Goal: Task Accomplishment & Management: Complete application form

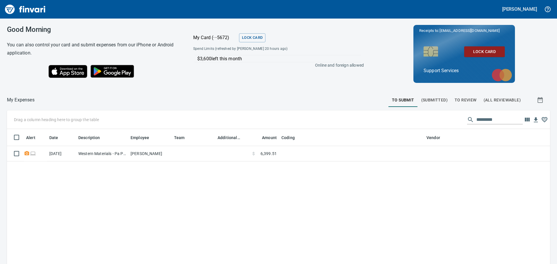
click at [9, 11] on img "Finvari" at bounding box center [25, 9] width 44 height 14
click at [468, 98] on span "To Review" at bounding box center [466, 100] width 22 height 7
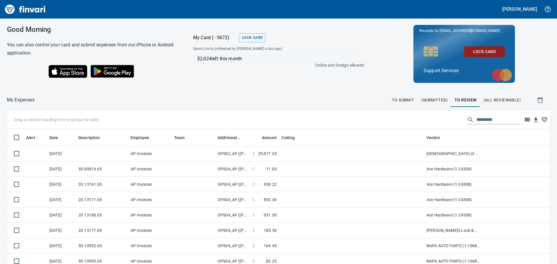
scroll to position [196, 530]
click at [439, 99] on span "(Submitted)" at bounding box center [434, 100] width 26 height 7
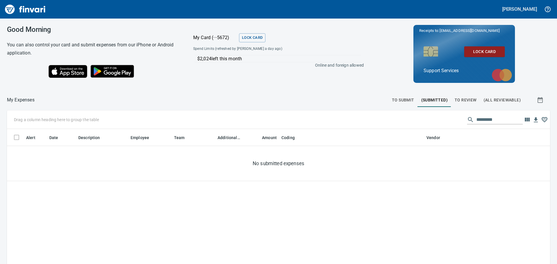
scroll to position [196, 530]
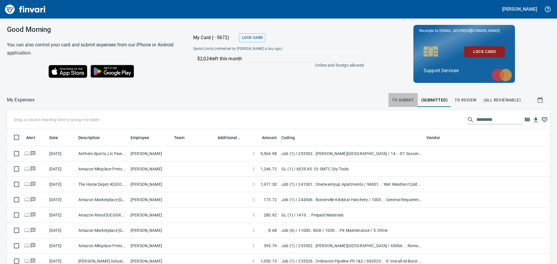
click at [399, 96] on button "To Submit" at bounding box center [403, 100] width 29 height 14
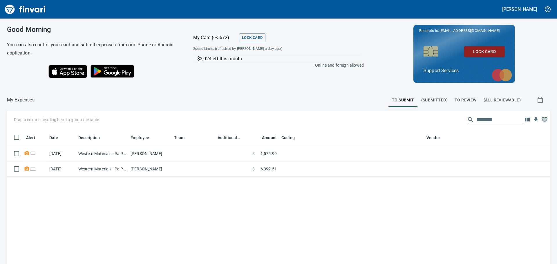
scroll to position [196, 535]
click at [459, 101] on span "To Review" at bounding box center [466, 100] width 22 height 7
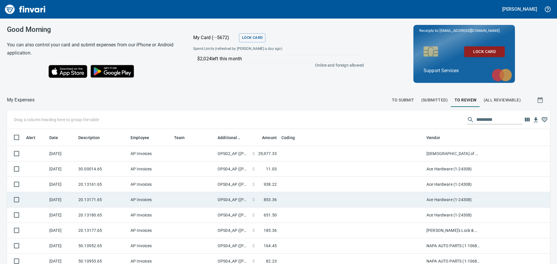
scroll to position [196, 530]
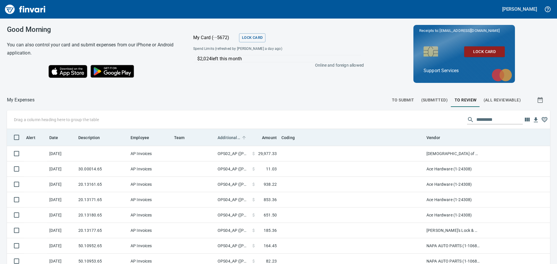
click at [228, 140] on span "Additional Reviewer" at bounding box center [229, 137] width 23 height 7
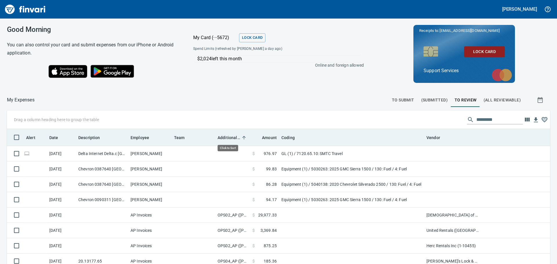
click at [228, 140] on span "Additional Reviewer" at bounding box center [229, 137] width 23 height 7
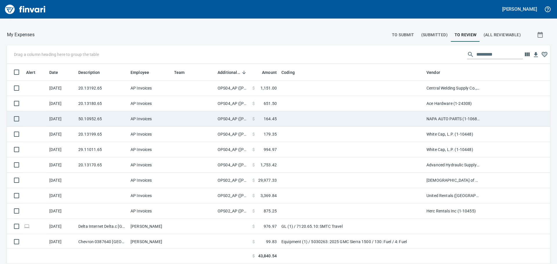
scroll to position [53, 0]
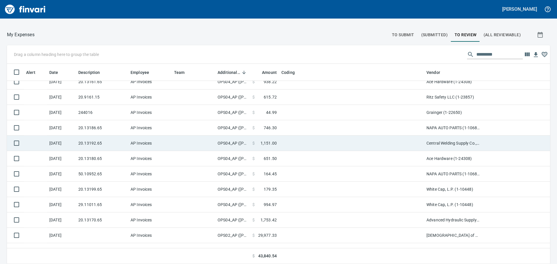
click at [249, 145] on td "OPS04_AP ([PERSON_NAME], [PERSON_NAME], [PERSON_NAME], [PERSON_NAME], [PERSON_N…" at bounding box center [232, 143] width 35 height 15
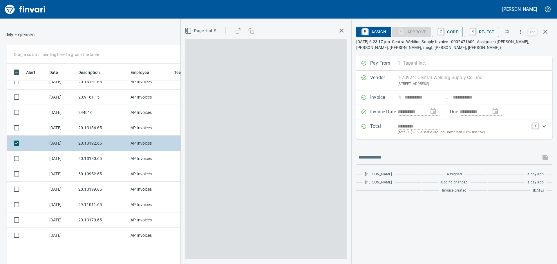
scroll to position [192, 385]
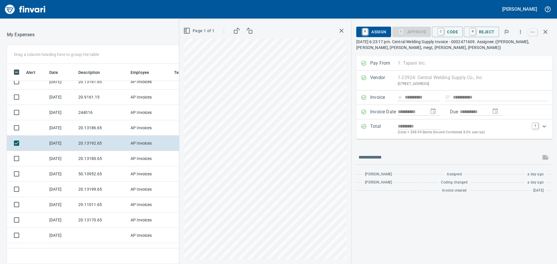
click at [343, 29] on icon "button" at bounding box center [341, 30] width 7 height 7
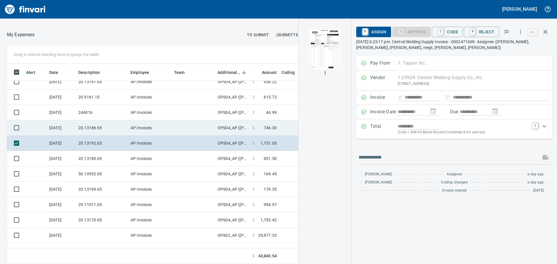
scroll to position [0, 0]
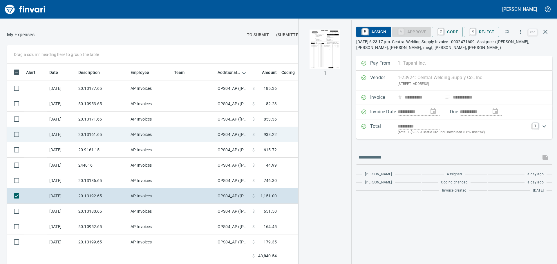
click at [222, 132] on td "OPS04_AP ([PERSON_NAME], [PERSON_NAME], [PERSON_NAME], [PERSON_NAME], [PERSON_N…" at bounding box center [232, 134] width 35 height 15
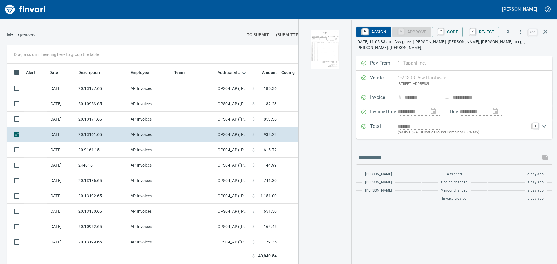
click at [329, 41] on img "button" at bounding box center [324, 49] width 39 height 39
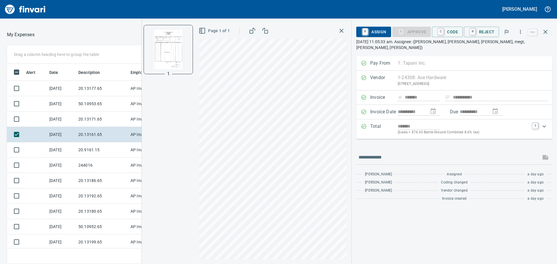
click at [339, 30] on icon "button" at bounding box center [341, 30] width 7 height 7
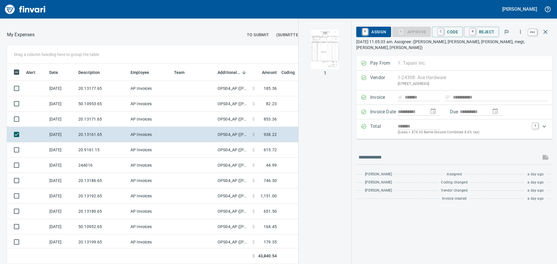
click at [549, 31] on icon "button" at bounding box center [545, 31] width 7 height 7
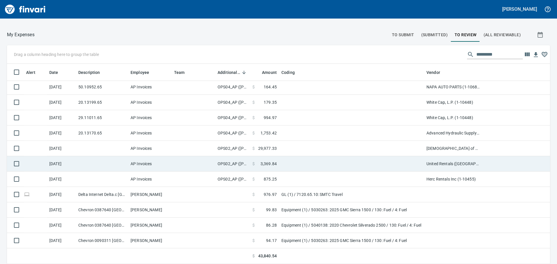
scroll to position [111, 0]
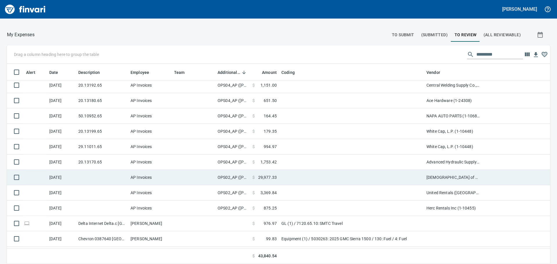
click at [185, 177] on td at bounding box center [194, 177] width 44 height 15
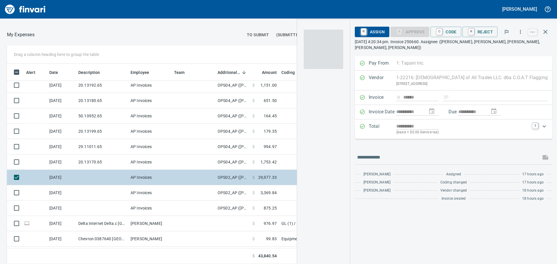
scroll to position [192, 385]
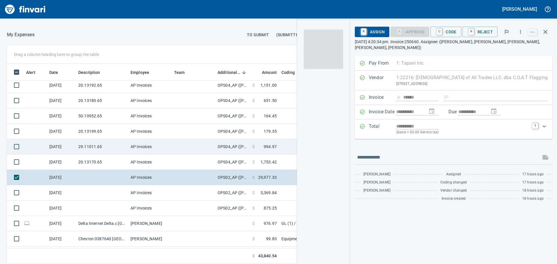
click at [333, 49] on span at bounding box center [323, 49] width 39 height 39
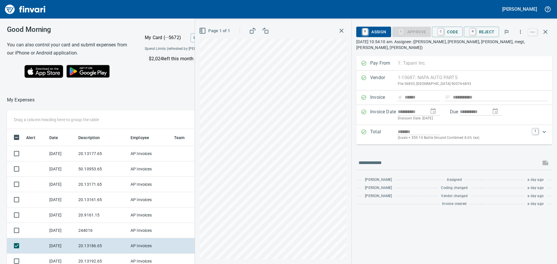
scroll to position [192, 385]
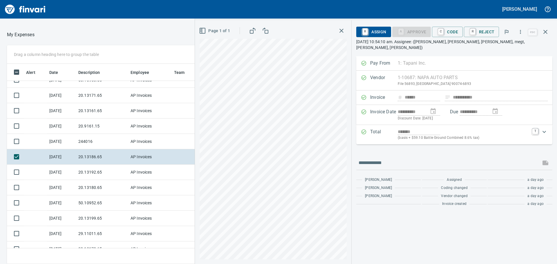
click at [345, 30] on icon "button" at bounding box center [341, 30] width 7 height 7
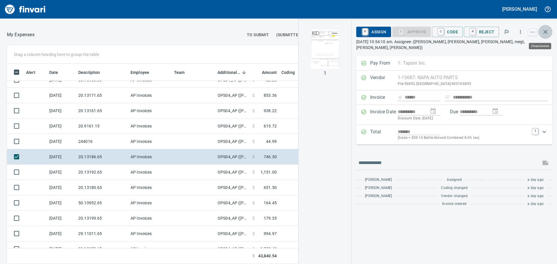
click at [542, 32] on button "button" at bounding box center [546, 32] width 14 height 14
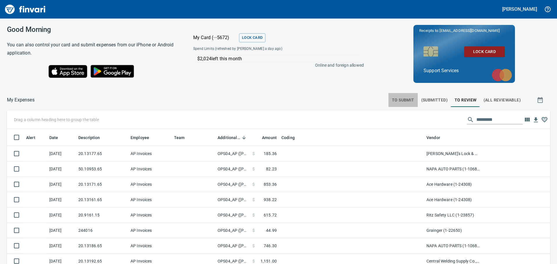
click at [403, 98] on span "To Submit" at bounding box center [403, 100] width 22 height 7
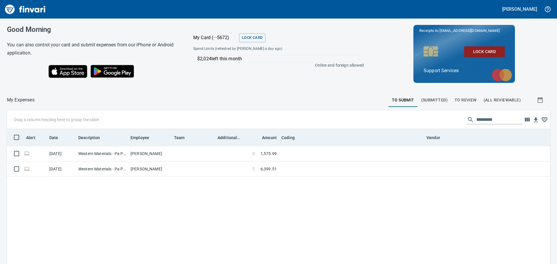
scroll to position [196, 535]
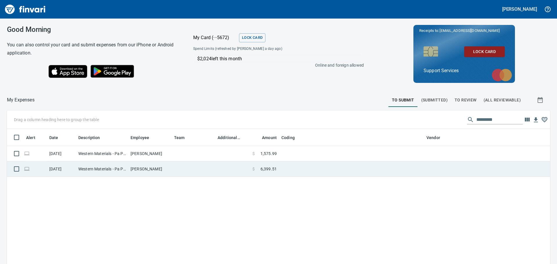
click at [286, 171] on td at bounding box center [351, 169] width 145 height 15
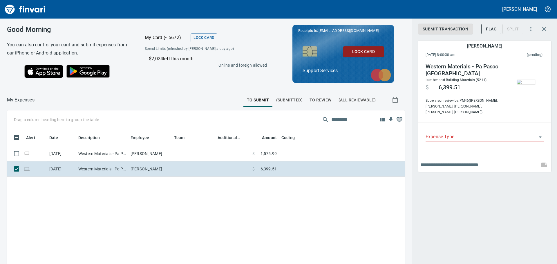
scroll to position [192, 389]
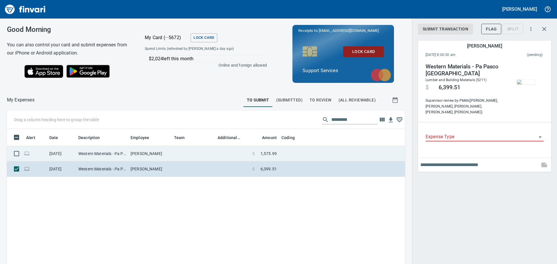
click at [303, 158] on td at bounding box center [351, 153] width 145 height 15
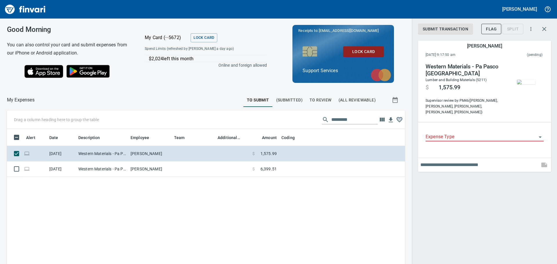
click at [280, 182] on div "Alert Date Description Employee Team Additional Reviewer Amount Coding Vendor […" at bounding box center [206, 227] width 398 height 196
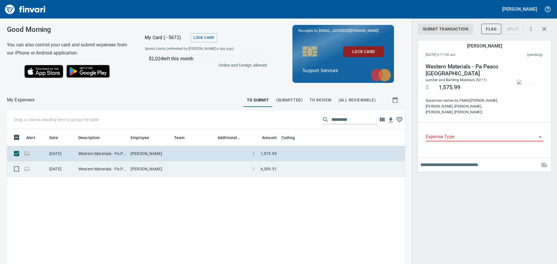
click at [282, 169] on td at bounding box center [351, 169] width 145 height 15
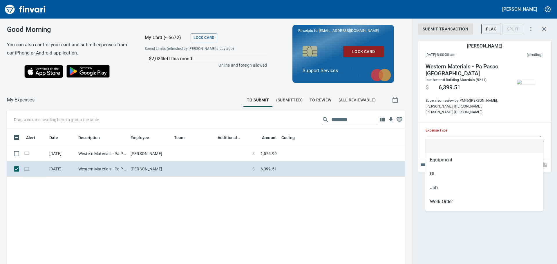
click at [498, 133] on input "Expense Type" at bounding box center [481, 137] width 111 height 8
click at [441, 189] on li "Job" at bounding box center [484, 188] width 118 height 14
type input "***"
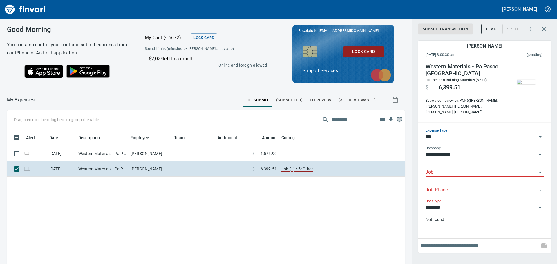
click at [448, 164] on div "Job" at bounding box center [485, 170] width 118 height 13
click at [459, 169] on input "Job" at bounding box center [481, 173] width 111 height 8
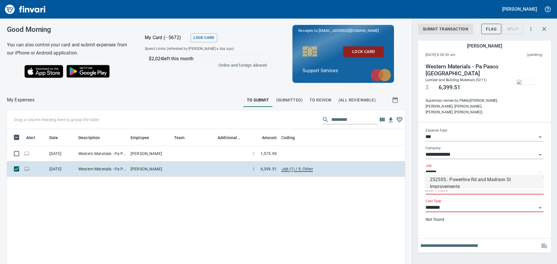
click at [473, 179] on li "252505.: Powerline Rd and Madison St Improvements" at bounding box center [484, 182] width 118 height 14
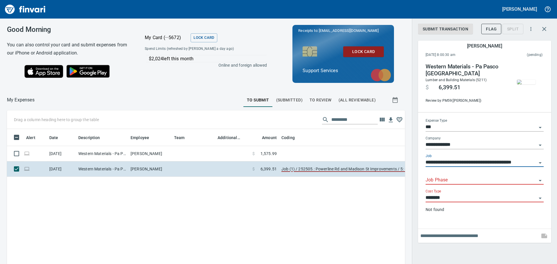
type input "**********"
click at [461, 183] on input "Job Phase" at bounding box center [481, 180] width 111 height 8
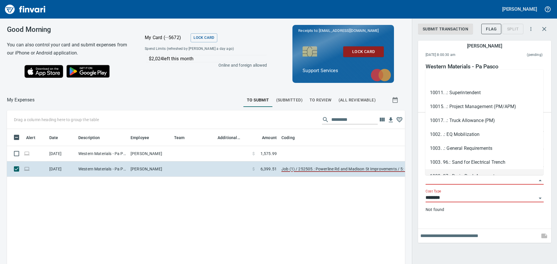
click at [435, 181] on input "Job Phase" at bounding box center [481, 180] width 111 height 8
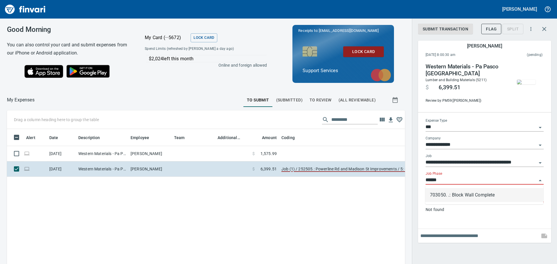
drag, startPoint x: 469, startPoint y: 192, endPoint x: 456, endPoint y: 203, distance: 17.0
click at [470, 192] on li "703050. .: Block Wall Complete" at bounding box center [484, 195] width 118 height 14
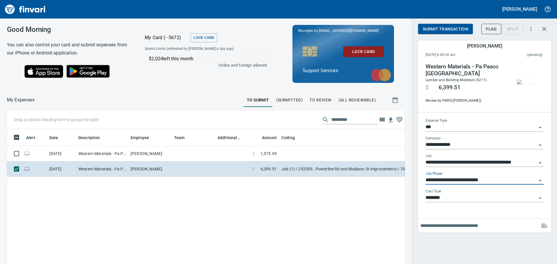
type input "**********"
click at [452, 198] on input "********" at bounding box center [481, 198] width 111 height 8
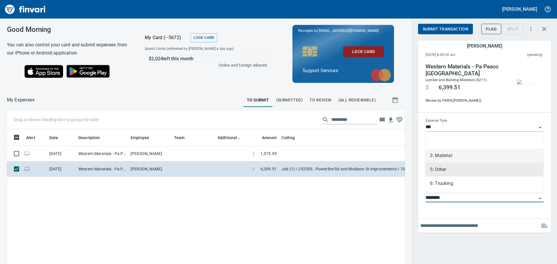
click at [448, 158] on li "3: Material" at bounding box center [484, 156] width 118 height 14
type input "**********"
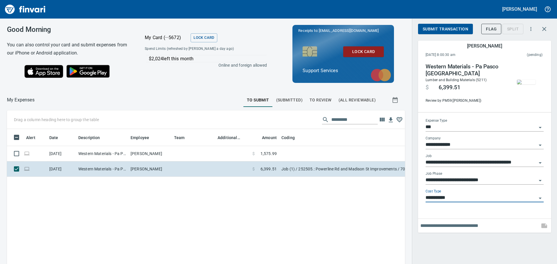
click at [445, 223] on input "text" at bounding box center [479, 225] width 117 height 9
click at [457, 223] on input "**********" at bounding box center [479, 225] width 117 height 9
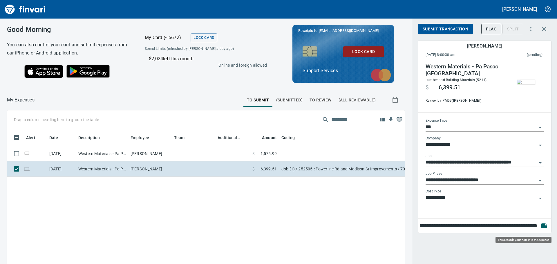
scroll to position [192, 389]
type input "**********"
click at [546, 226] on icon "button" at bounding box center [545, 226] width 6 height 5
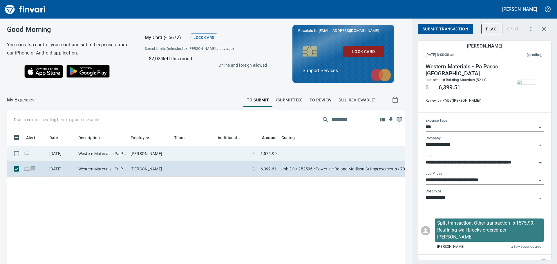
click at [298, 155] on td at bounding box center [351, 153] width 145 height 15
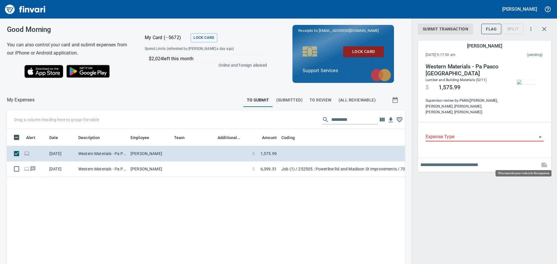
click at [547, 160] on span at bounding box center [544, 165] width 14 height 14
click at [540, 158] on span at bounding box center [544, 165] width 14 height 14
click at [542, 160] on span at bounding box center [544, 165] width 14 height 14
click at [475, 160] on input "text" at bounding box center [479, 164] width 117 height 9
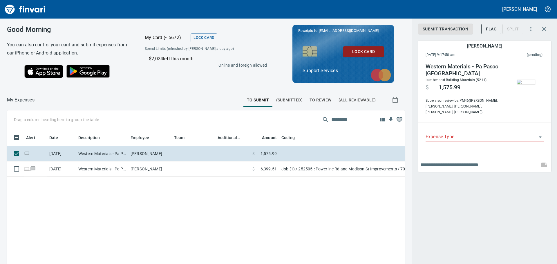
paste input "**********"
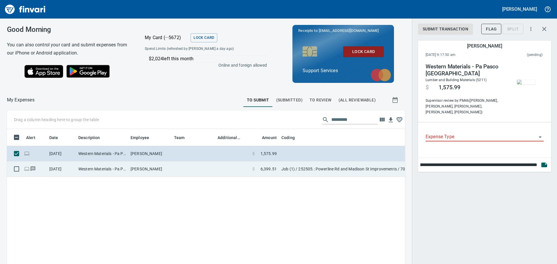
scroll to position [0, 0]
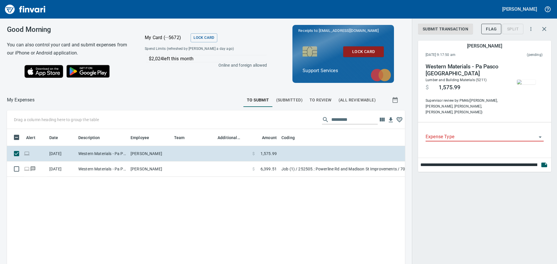
drag, startPoint x: 499, startPoint y: 160, endPoint x: 484, endPoint y: 162, distance: 15.8
click at [484, 162] on input "**********" at bounding box center [479, 164] width 117 height 9
click at [512, 160] on input "**********" at bounding box center [479, 164] width 117 height 9
click at [516, 160] on input "**********" at bounding box center [479, 164] width 117 height 9
click at [502, 160] on input "**********" at bounding box center [479, 164] width 117 height 9
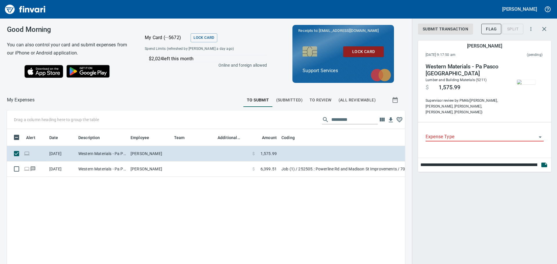
drag, startPoint x: 500, startPoint y: 157, endPoint x: 502, endPoint y: 162, distance: 5.3
click at [500, 160] on input "**********" at bounding box center [479, 164] width 117 height 9
type input "**********"
click at [547, 162] on icon "button" at bounding box center [544, 165] width 7 height 7
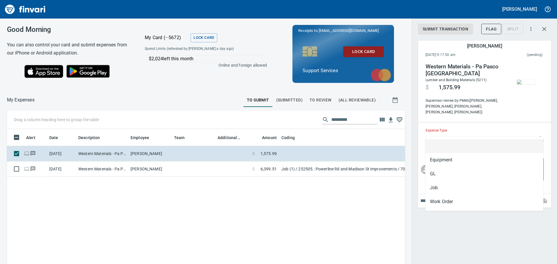
scroll to position [192, 389]
click at [441, 133] on input "Expense Type" at bounding box center [481, 137] width 111 height 8
click at [441, 184] on li "Job" at bounding box center [484, 188] width 118 height 14
type input "***"
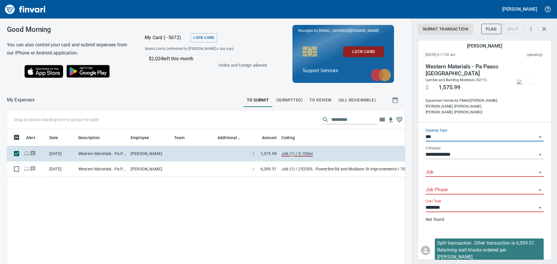
click at [445, 169] on input "Job" at bounding box center [481, 173] width 111 height 8
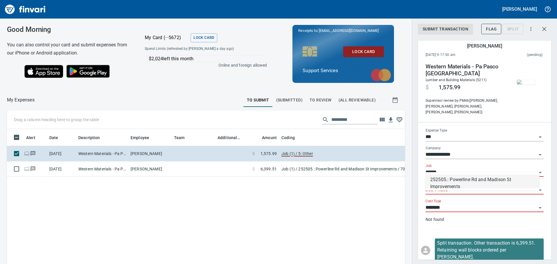
click at [508, 183] on li "252505.: Powerline Rd and Madison St Improvements" at bounding box center [483, 182] width 114 height 14
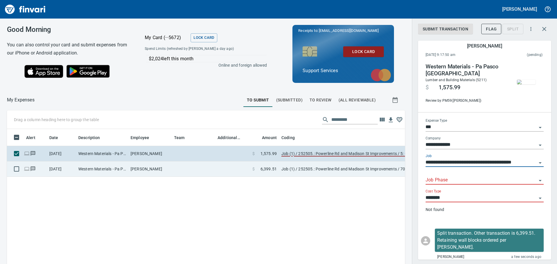
type input "**********"
click at [325, 168] on td "Job (1) / 252505.: Powerline Rd and Madison St Improvements / 703050. .: Block …" at bounding box center [351, 169] width 145 height 15
type input "**********"
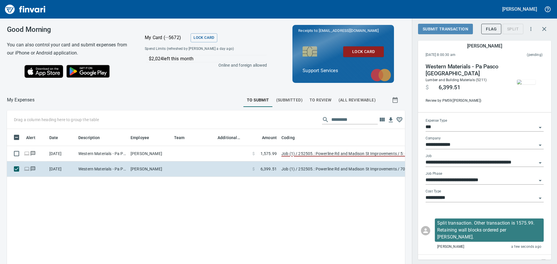
click at [454, 30] on span "Submit Transaction" at bounding box center [446, 29] width 46 height 7
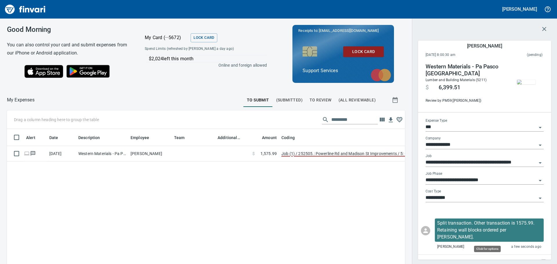
scroll to position [192, 389]
drag, startPoint x: 541, startPoint y: 30, endPoint x: 522, endPoint y: 37, distance: 19.9
click at [536, 33] on div at bounding box center [484, 29] width 133 height 14
click at [291, 98] on span "(Submitted)" at bounding box center [289, 100] width 26 height 7
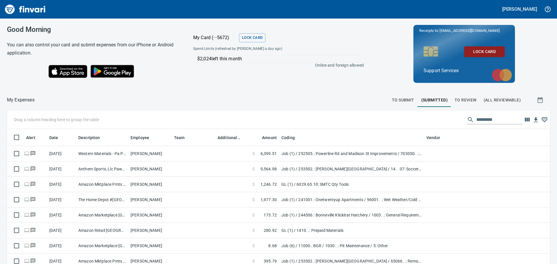
scroll to position [196, 530]
click at [455, 99] on span "To Review" at bounding box center [466, 100] width 22 height 7
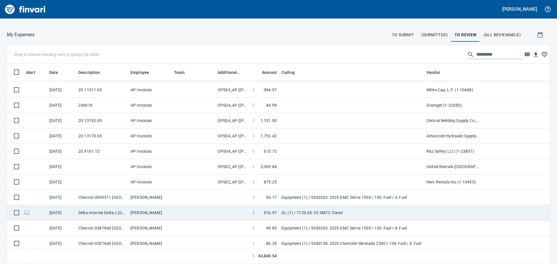
scroll to position [140, 0]
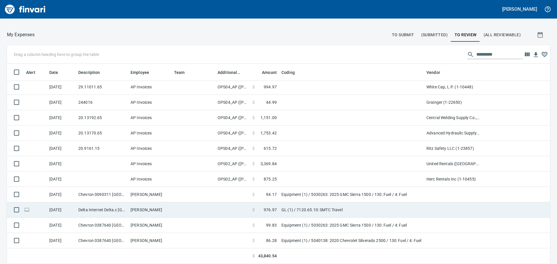
click at [26, 210] on icon at bounding box center [27, 210] width 6 height 6
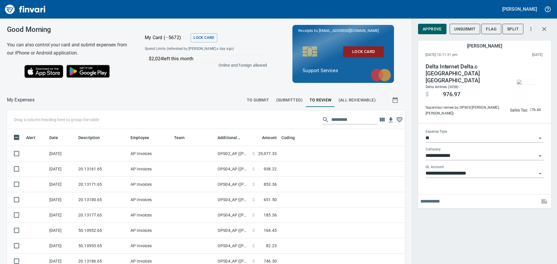
scroll to position [192, 385]
click at [543, 30] on icon "button" at bounding box center [544, 29] width 7 height 7
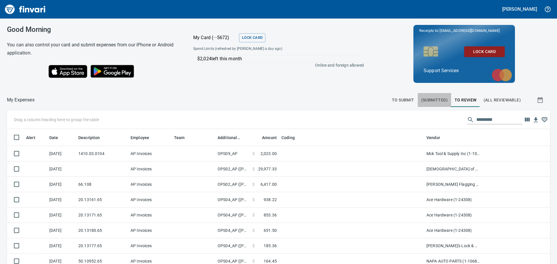
click at [434, 98] on span "(Submitted)" at bounding box center [434, 100] width 26 height 7
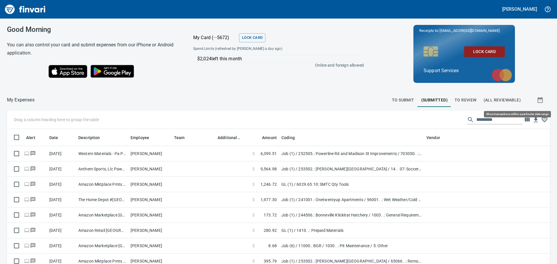
scroll to position [196, 530]
click at [408, 100] on span "To Submit" at bounding box center [403, 100] width 22 height 7
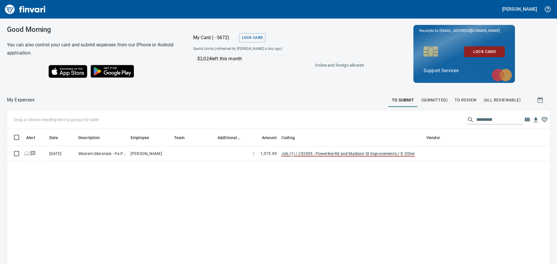
scroll to position [196, 535]
click at [456, 102] on span "To Review" at bounding box center [466, 100] width 22 height 7
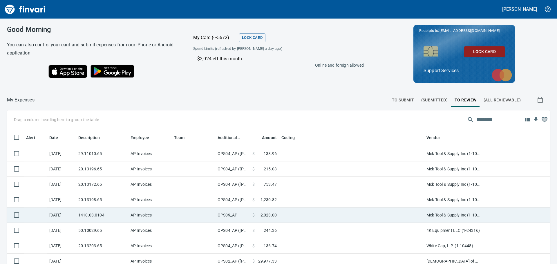
click at [291, 211] on td at bounding box center [351, 215] width 145 height 15
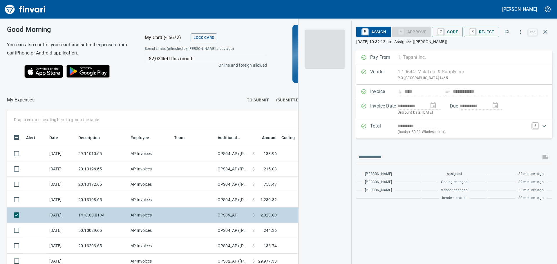
scroll to position [192, 385]
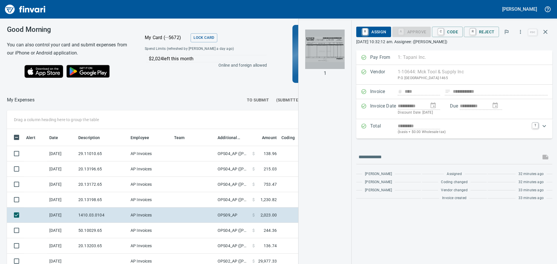
click at [331, 46] on img "button" at bounding box center [324, 49] width 39 height 39
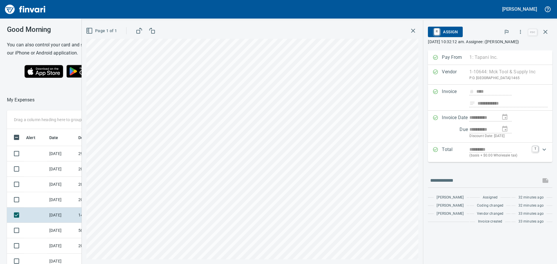
click at [414, 29] on icon "button" at bounding box center [413, 30] width 7 height 7
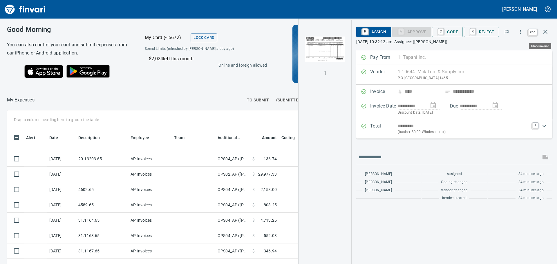
click at [549, 32] on icon "button" at bounding box center [545, 31] width 7 height 7
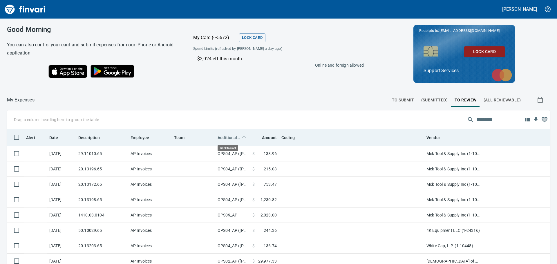
click at [236, 136] on span "Additional Reviewer" at bounding box center [229, 137] width 23 height 7
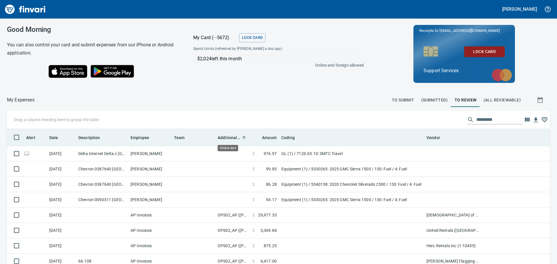
click at [236, 136] on span "Additional Reviewer" at bounding box center [229, 137] width 23 height 7
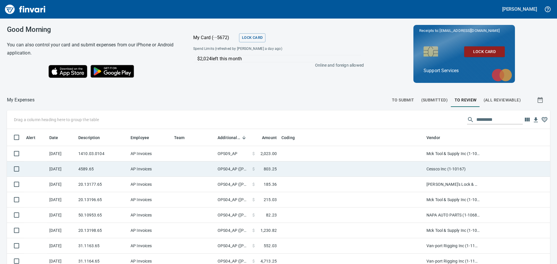
scroll to position [196, 530]
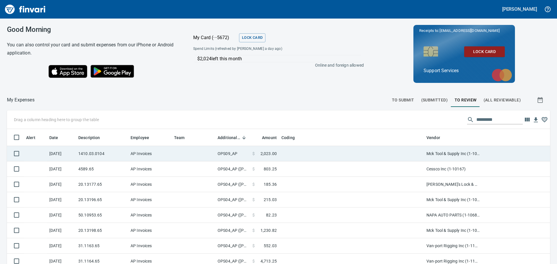
click at [248, 155] on td "OPS09_AP" at bounding box center [232, 153] width 35 height 15
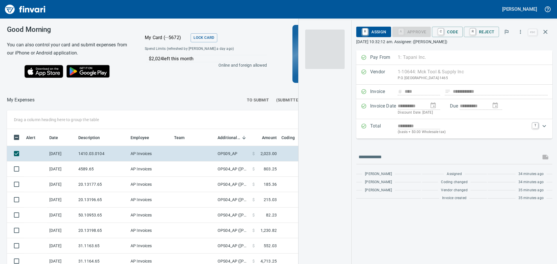
scroll to position [192, 385]
click at [450, 33] on span "C Code" at bounding box center [447, 32] width 21 height 10
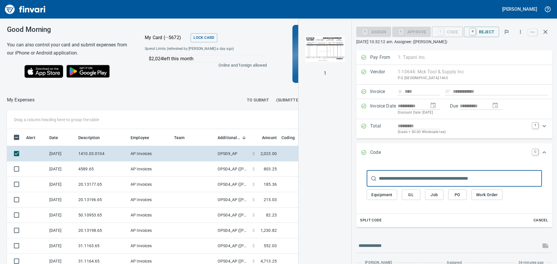
click at [403, 196] on button "GL" at bounding box center [411, 195] width 19 height 11
click at [413, 198] on span "GL" at bounding box center [411, 195] width 9 height 7
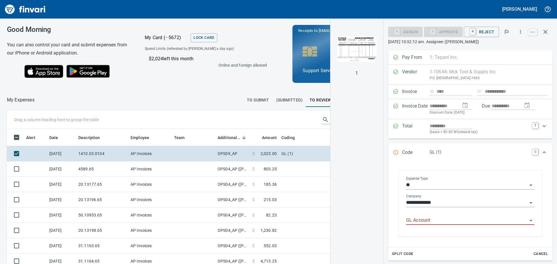
click at [429, 221] on input "GL Account" at bounding box center [466, 221] width 121 height 8
click at [452, 235] on li "1410. .: Prepaid Materials" at bounding box center [468, 236] width 123 height 14
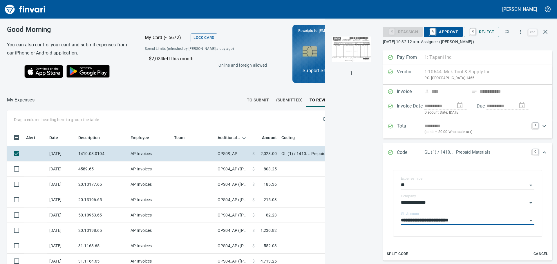
type input "**********"
click at [451, 28] on span "A Approve" at bounding box center [444, 32] width 30 height 10
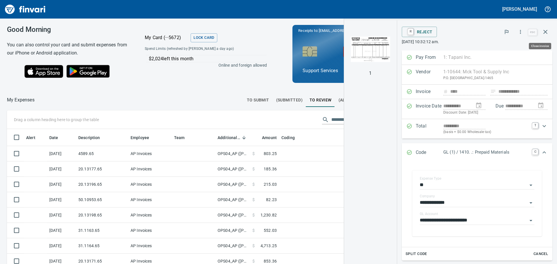
click at [546, 33] on icon "button" at bounding box center [546, 32] width 4 height 4
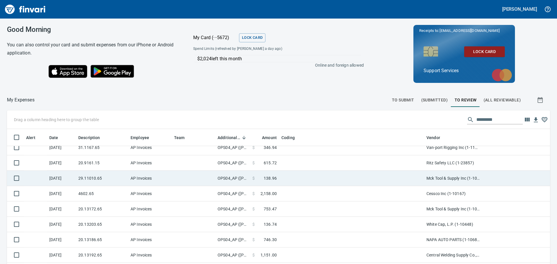
scroll to position [145, 0]
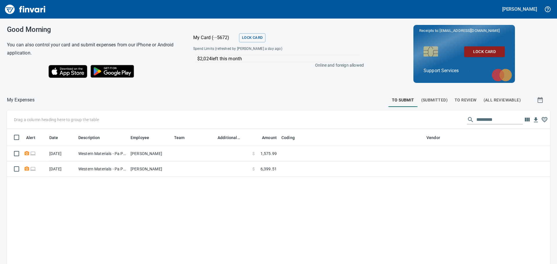
scroll to position [196, 535]
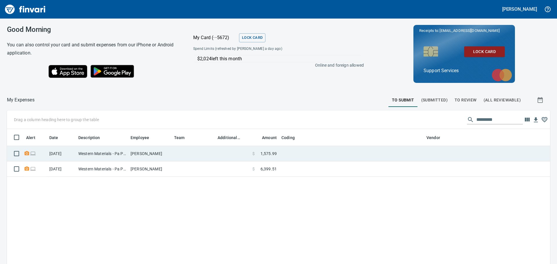
drag, startPoint x: 284, startPoint y: 153, endPoint x: 288, endPoint y: 151, distance: 4.7
click at [284, 153] on td at bounding box center [351, 153] width 145 height 15
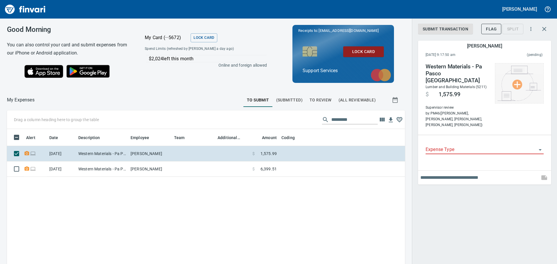
scroll to position [192, 389]
click at [519, 78] on img at bounding box center [520, 83] width 44 height 35
click at [520, 92] on li "Choose from Email..." at bounding box center [520, 94] width 61 height 10
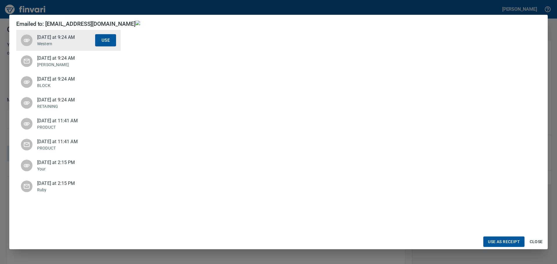
click at [499, 242] on span "Use as Receipt" at bounding box center [504, 242] width 32 height 7
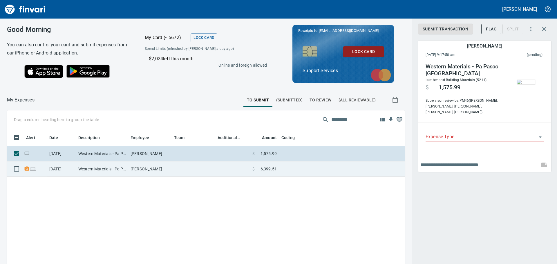
drag, startPoint x: 235, startPoint y: 164, endPoint x: 435, endPoint y: 144, distance: 200.7
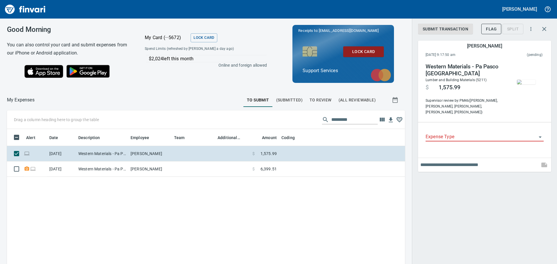
click at [236, 164] on td at bounding box center [232, 169] width 35 height 15
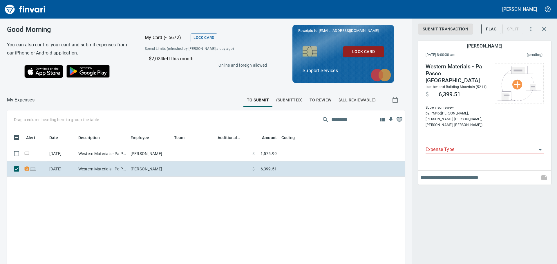
click at [494, 75] on div at bounding box center [516, 83] width 55 height 40
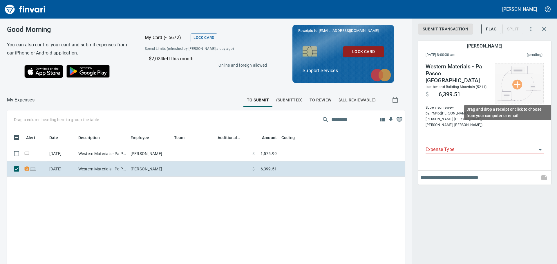
click at [518, 78] on img at bounding box center [520, 83] width 44 height 35
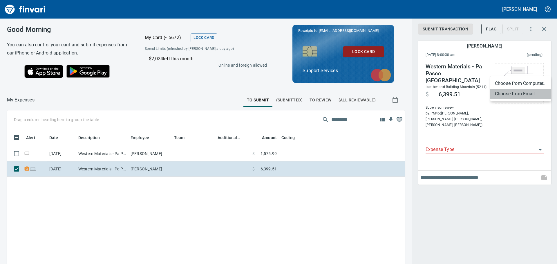
click at [510, 91] on li "Choose from Email..." at bounding box center [520, 94] width 61 height 10
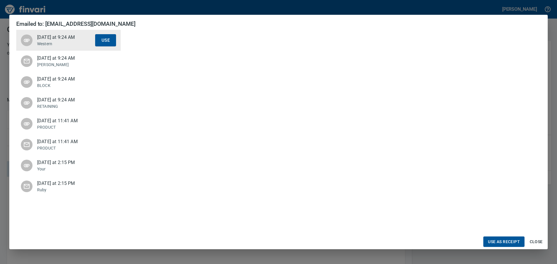
scroll to position [261, 0]
click at [502, 237] on button "Use as Receipt" at bounding box center [504, 242] width 41 height 11
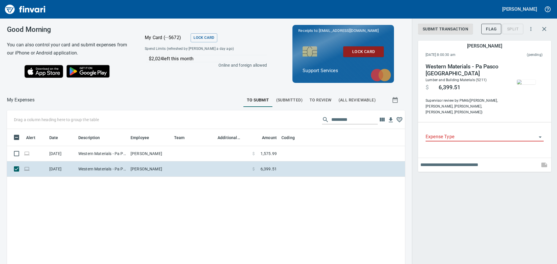
click at [528, 84] on img "button" at bounding box center [526, 82] width 19 height 5
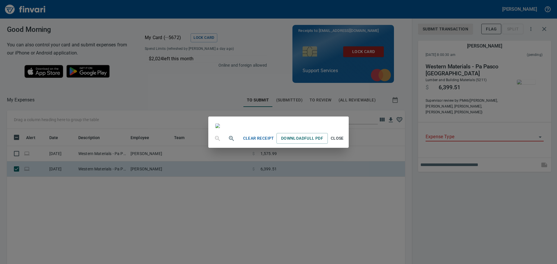
click at [429, 208] on div "Clear Receipt Download Full PDF Close" at bounding box center [278, 132] width 557 height 264
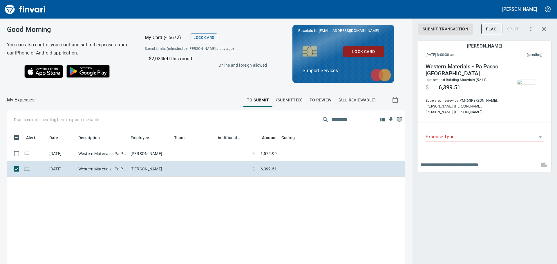
scroll to position [192, 389]
click at [541, 24] on button "button" at bounding box center [544, 29] width 14 height 14
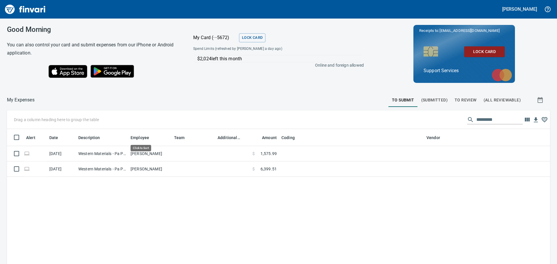
scroll to position [196, 535]
